Goal: Task Accomplishment & Management: Complete application form

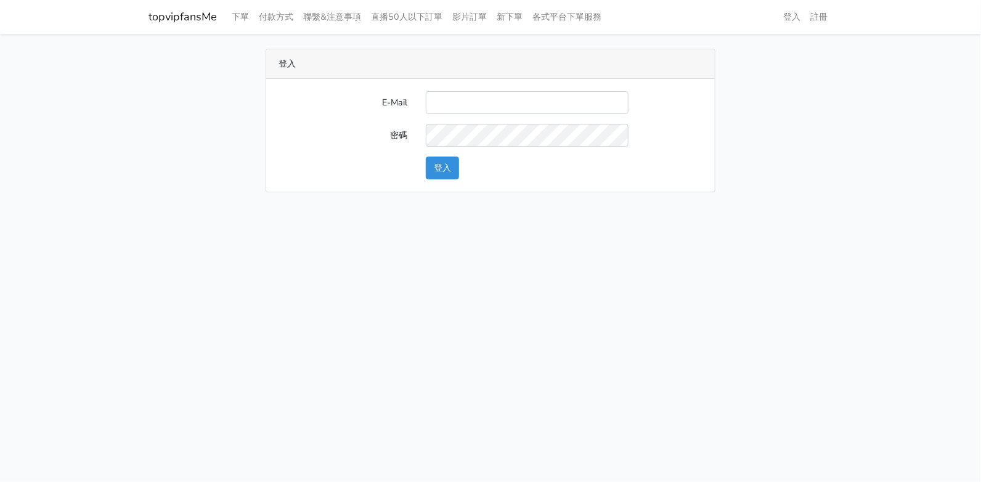
type input "twtop123@uahoo.com.tw"
click at [450, 171] on button "登入" at bounding box center [442, 167] width 33 height 23
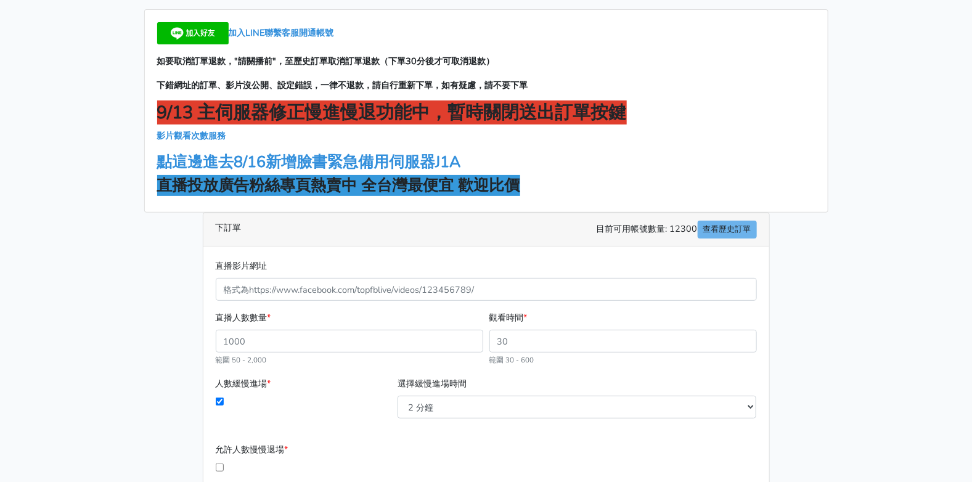
scroll to position [61, 0]
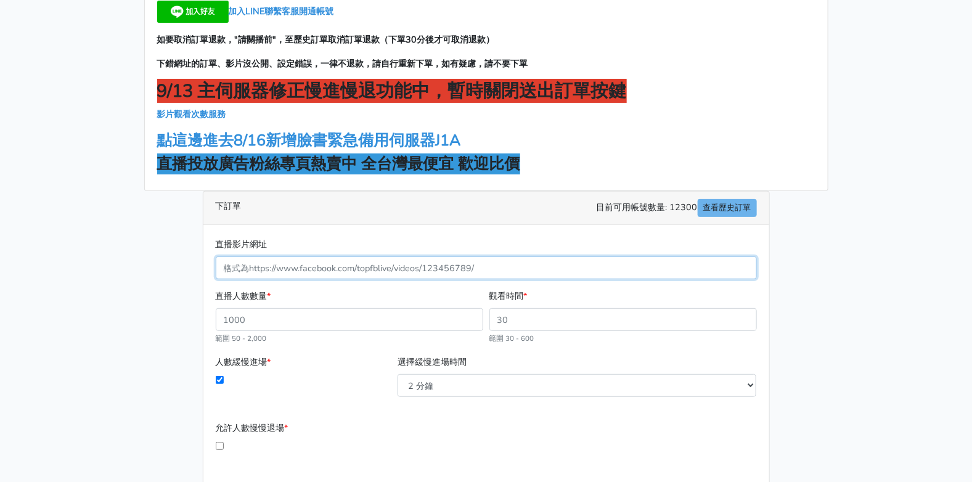
click at [492, 256] on input "直播影片網址" at bounding box center [486, 267] width 541 height 23
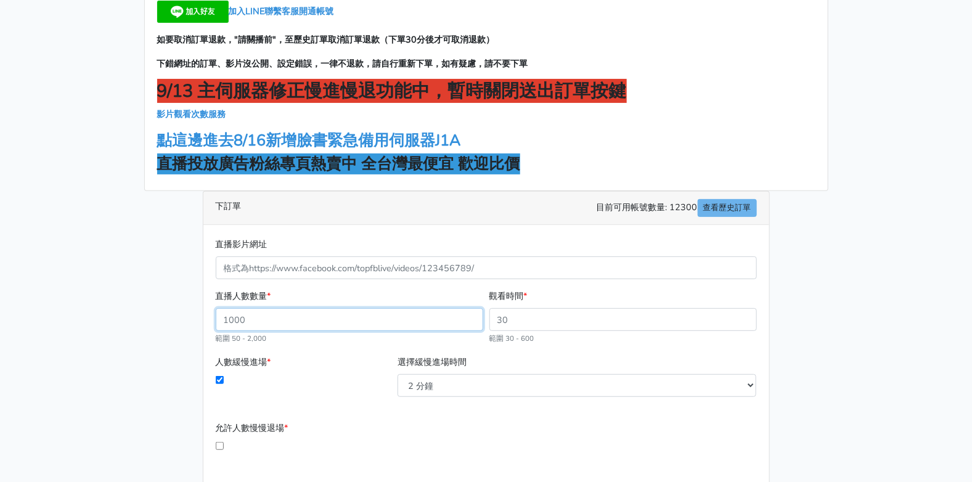
click at [259, 324] on input "直播人數數量 *" at bounding box center [349, 319] width 267 height 23
click at [472, 320] on input "50" at bounding box center [349, 319] width 267 height 23
type input "51"
click at [468, 312] on input "51" at bounding box center [349, 319] width 267 height 23
click at [412, 315] on input "51" at bounding box center [349, 319] width 267 height 23
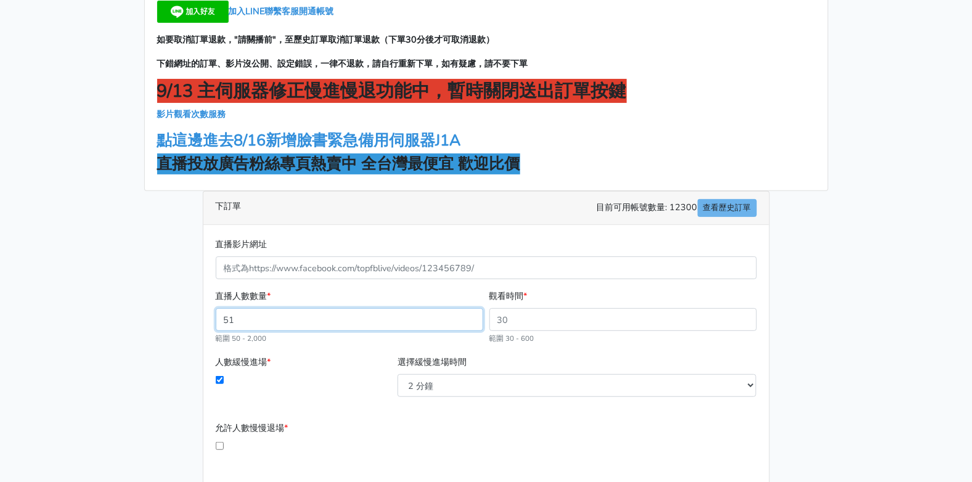
drag, startPoint x: 412, startPoint y: 315, endPoint x: 75, endPoint y: 330, distance: 338.0
click at [75, 330] on main "加入LINE聯繫客服開通帳號 如要取消訂單退款，"請關播前"，至歷史訂單取消訂單退款（下單30分後才可取消退款） 下錯網址的訂單、影片沒公開、設定錯誤，一律不…" at bounding box center [486, 288] width 972 height 630
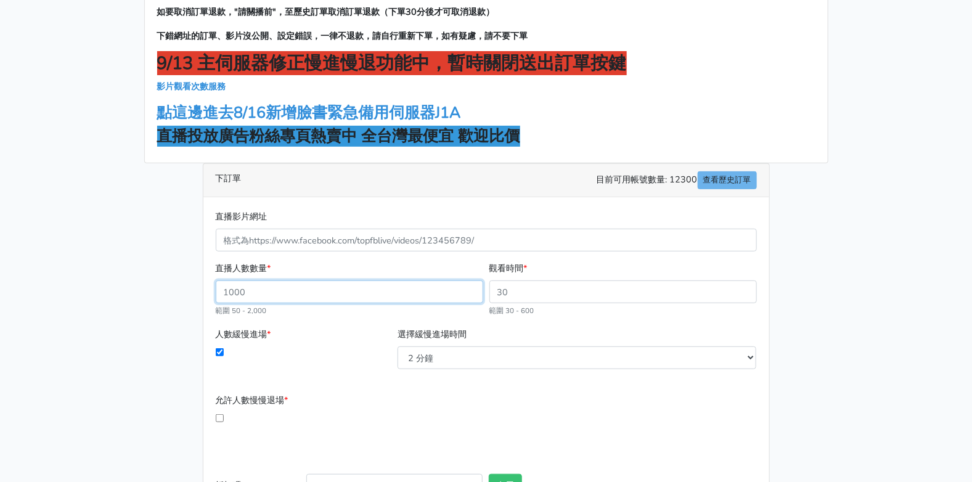
scroll to position [0, 0]
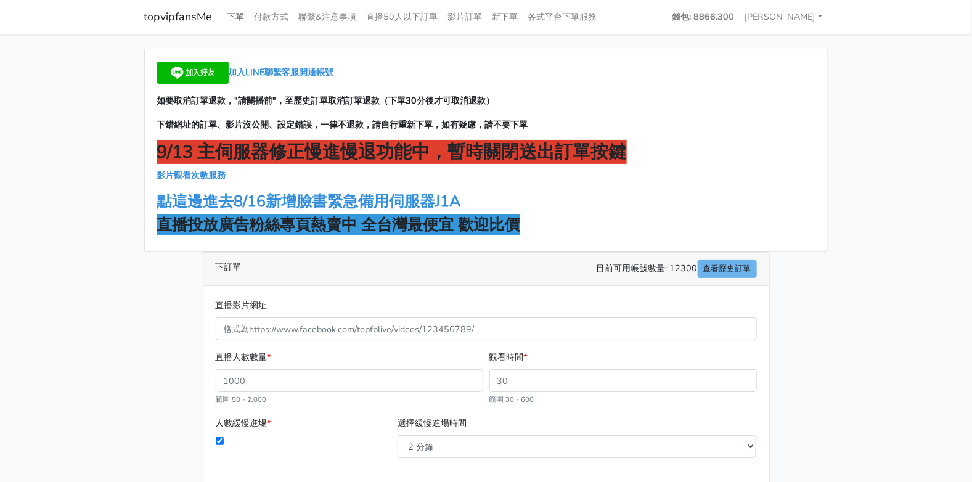
click at [241, 13] on link "下單" at bounding box center [235, 17] width 27 height 24
click at [276, 367] on div "直播人數數量 * 範圍 50 - 2,000" at bounding box center [350, 378] width 274 height 56
click at [280, 373] on input "直播人數數量 *" at bounding box center [349, 380] width 267 height 23
click at [802, 17] on link "[PERSON_NAME]" at bounding box center [783, 17] width 89 height 24
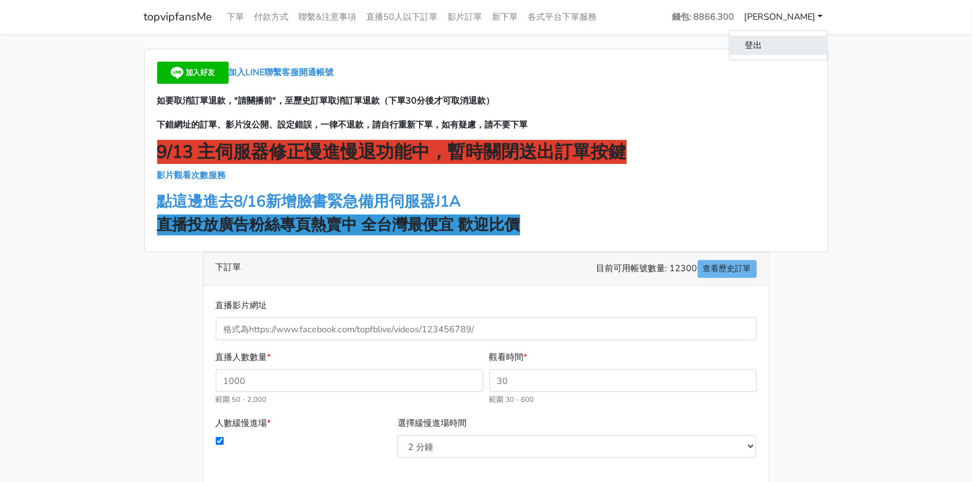
click at [781, 43] on link "登出" at bounding box center [778, 45] width 97 height 19
